Goal: Task Accomplishment & Management: Use online tool/utility

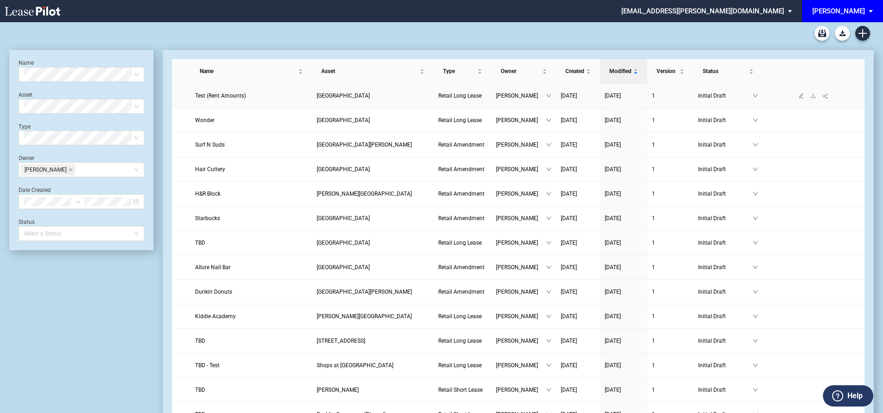
click at [231, 94] on span "Test (Rent Amounts)" at bounding box center [220, 95] width 51 height 6
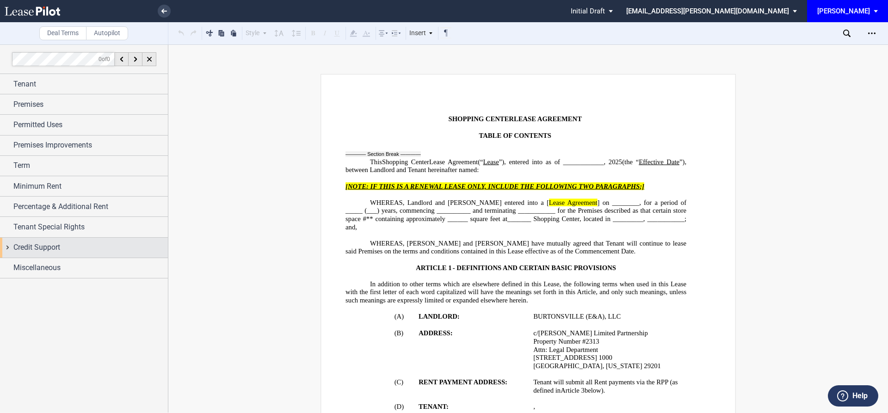
click at [27, 253] on span "Credit Support" at bounding box center [36, 247] width 47 height 11
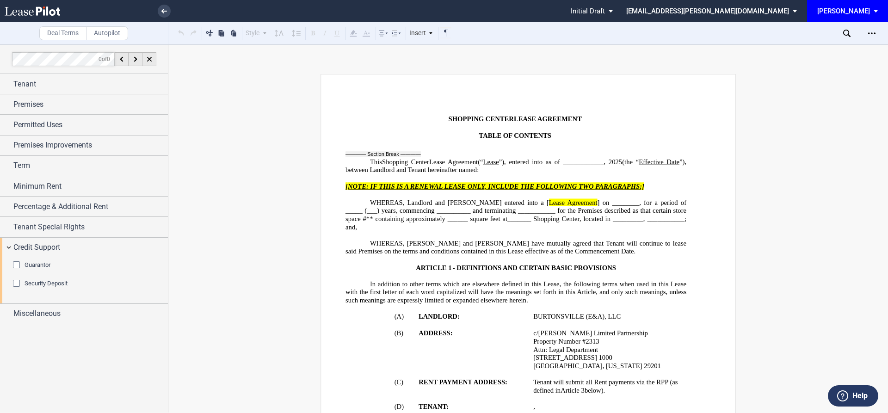
click at [18, 267] on div "Guarantor" at bounding box center [17, 265] width 9 height 9
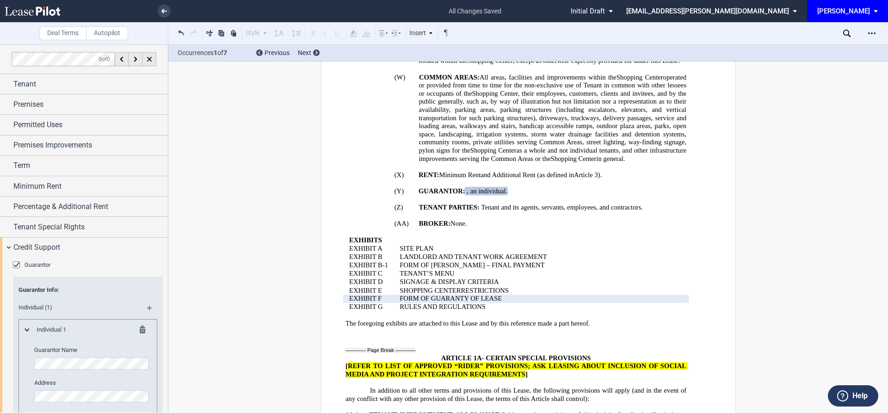
click at [15, 264] on div "Guarantor" at bounding box center [17, 265] width 9 height 9
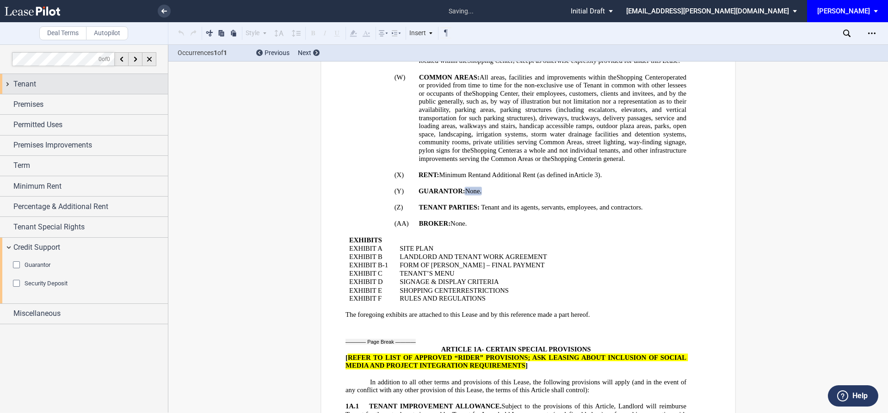
click at [45, 87] on div "Tenant" at bounding box center [90, 84] width 154 height 11
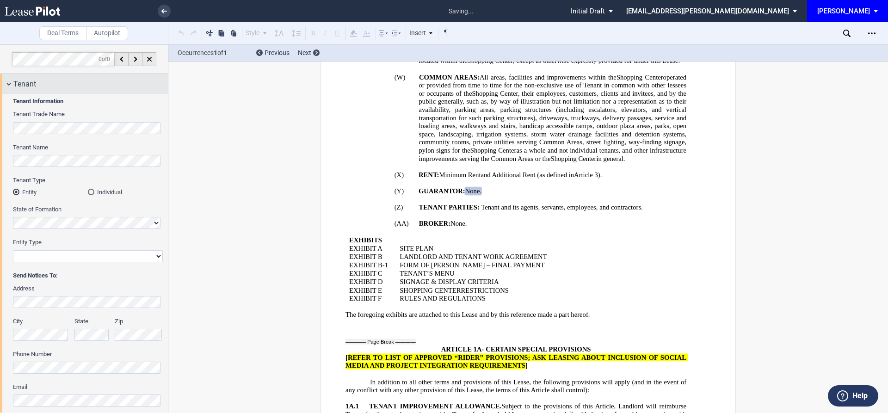
click at [12, 88] on div "Tenant" at bounding box center [84, 84] width 168 height 20
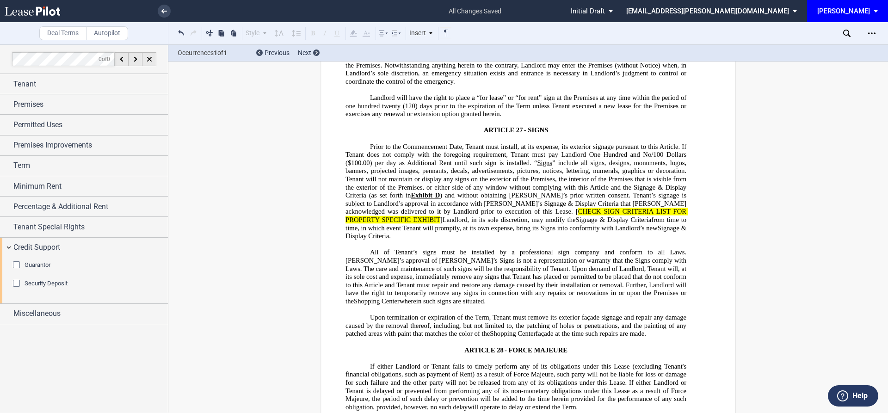
scroll to position [12069, 0]
